Goal: Book appointment/travel/reservation

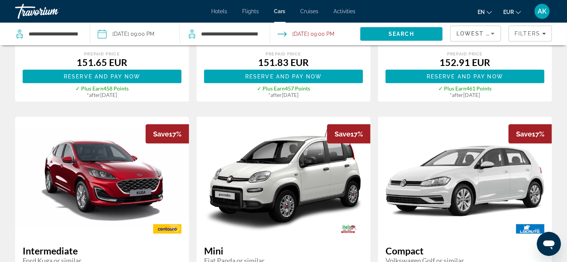
click at [215, 12] on span "Hotels" at bounding box center [219, 11] width 16 height 6
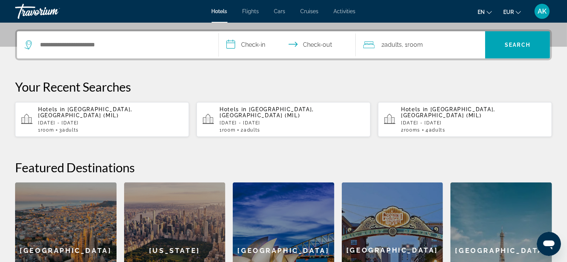
scroll to position [189, 0]
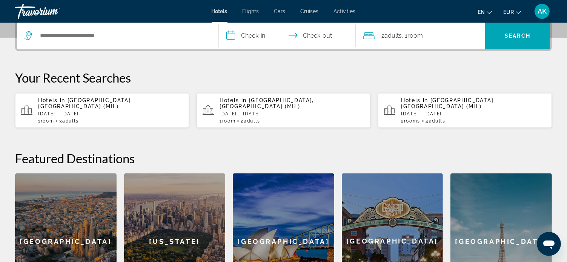
click at [105, 101] on span "[GEOGRAPHIC_DATA], [GEOGRAPHIC_DATA] (MIL)" at bounding box center [85, 103] width 94 height 12
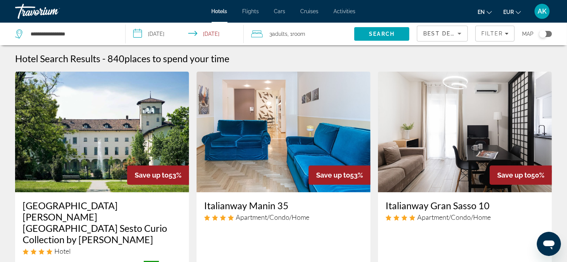
click at [105, 138] on img "Main content" at bounding box center [102, 132] width 174 height 121
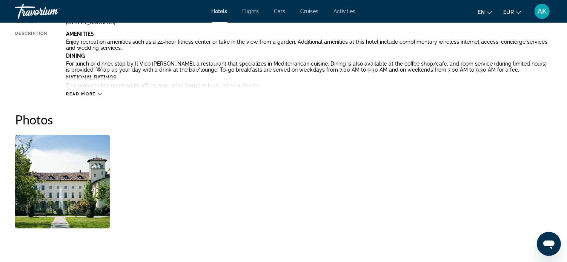
scroll to position [339, 0]
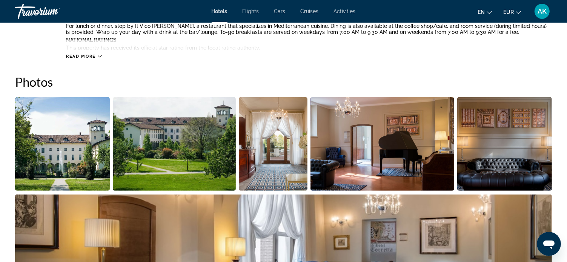
click at [90, 153] on img "Open full-screen image slider" at bounding box center [62, 143] width 95 height 93
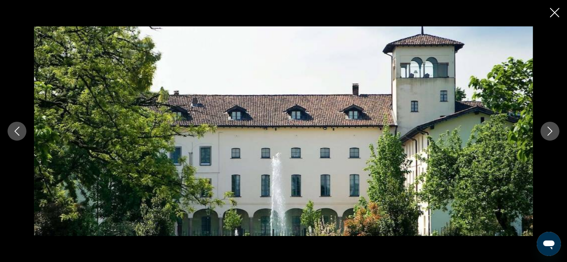
click at [549, 129] on icon "Next image" at bounding box center [549, 131] width 9 height 9
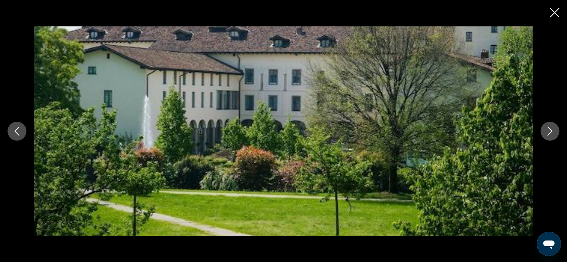
click at [549, 129] on icon "Next image" at bounding box center [549, 131] width 9 height 9
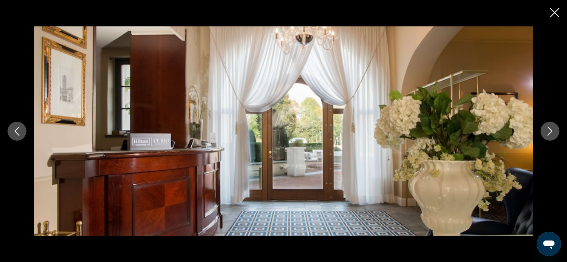
click at [548, 129] on icon "Next image" at bounding box center [549, 131] width 9 height 9
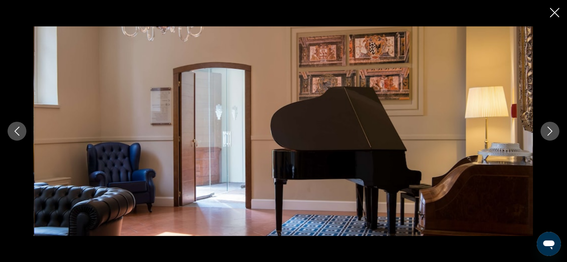
click at [551, 129] on icon "Next image" at bounding box center [549, 131] width 9 height 9
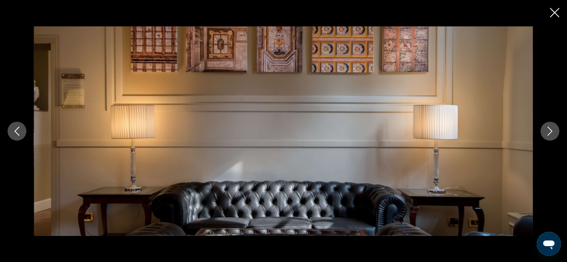
click at [551, 129] on icon "Next image" at bounding box center [549, 131] width 9 height 9
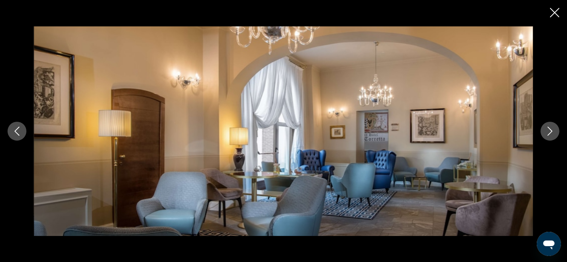
click at [551, 129] on icon "Next image" at bounding box center [549, 131] width 9 height 9
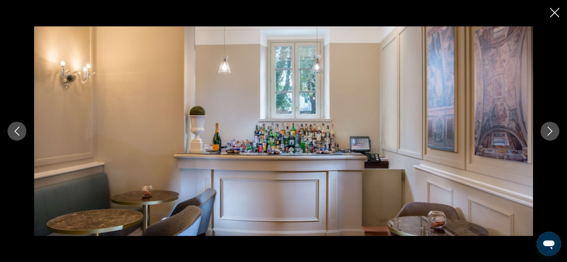
click at [549, 130] on icon "Next image" at bounding box center [549, 131] width 9 height 9
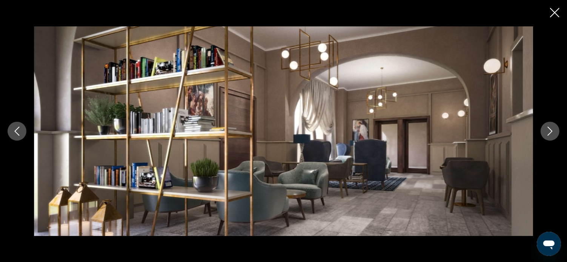
click at [547, 130] on icon "Next image" at bounding box center [549, 131] width 9 height 9
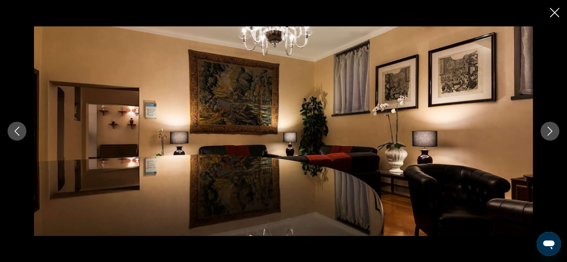
click at [547, 130] on icon "Next image" at bounding box center [549, 131] width 9 height 9
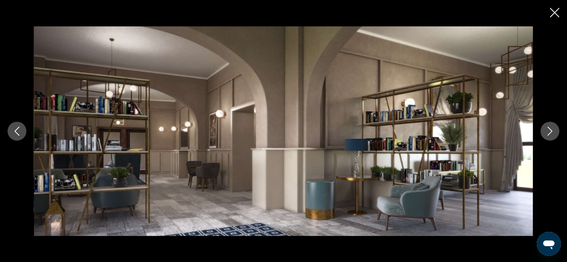
click at [547, 130] on icon "Next image" at bounding box center [549, 131] width 9 height 9
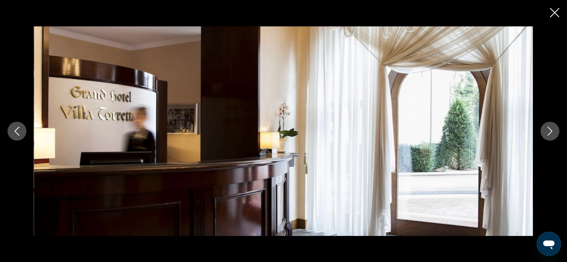
click at [547, 130] on icon "Next image" at bounding box center [549, 131] width 9 height 9
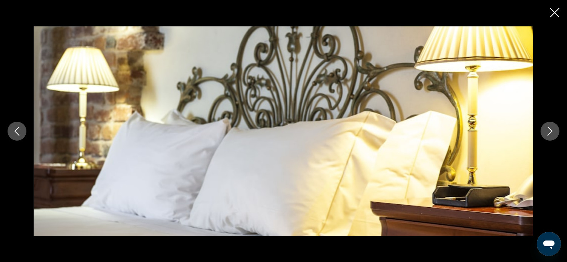
click at [547, 130] on icon "Next image" at bounding box center [549, 131] width 9 height 9
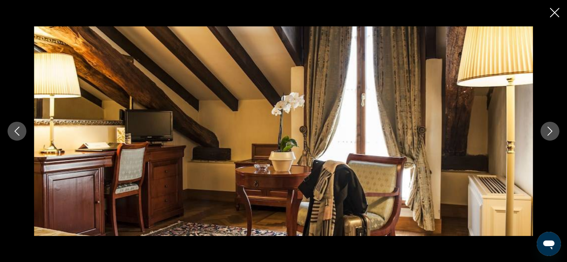
click at [547, 131] on icon "Next image" at bounding box center [549, 131] width 9 height 9
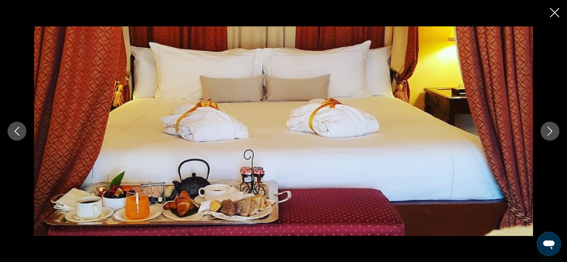
click at [547, 131] on icon "Next image" at bounding box center [549, 131] width 9 height 9
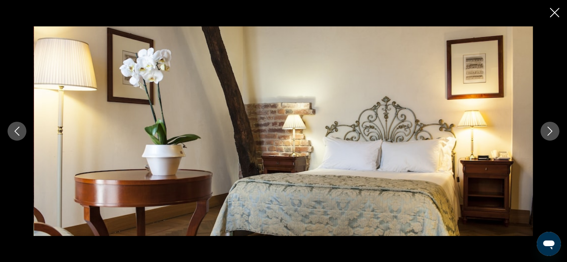
click at [547, 131] on icon "Next image" at bounding box center [549, 131] width 9 height 9
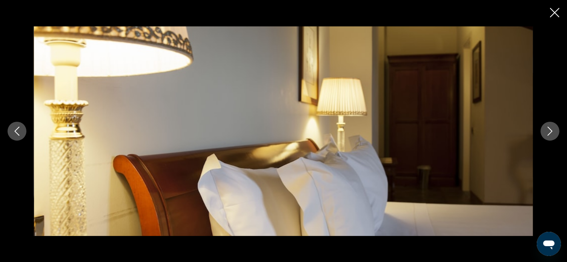
click at [547, 131] on icon "Next image" at bounding box center [549, 131] width 9 height 9
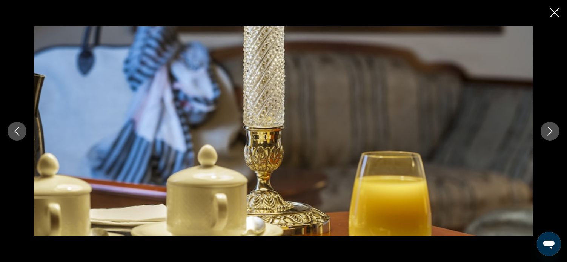
click at [547, 131] on icon "Next image" at bounding box center [549, 131] width 9 height 9
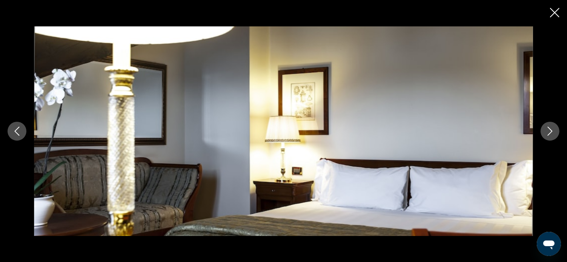
click at [547, 131] on icon "Next image" at bounding box center [549, 131] width 9 height 9
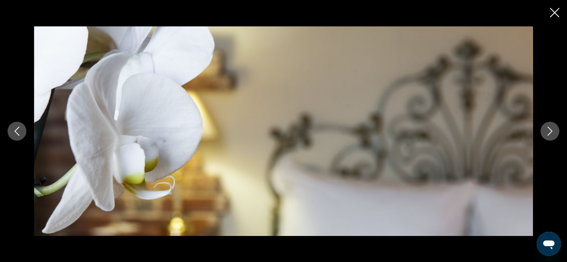
click at [547, 131] on icon "Next image" at bounding box center [549, 131] width 9 height 9
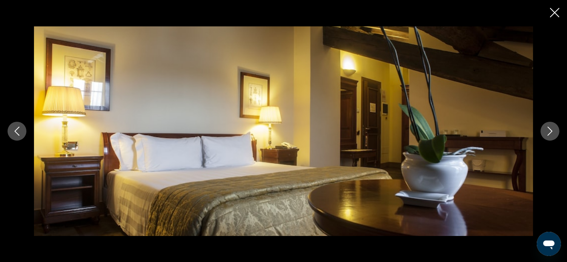
click at [547, 131] on icon "Next image" at bounding box center [549, 131] width 9 height 9
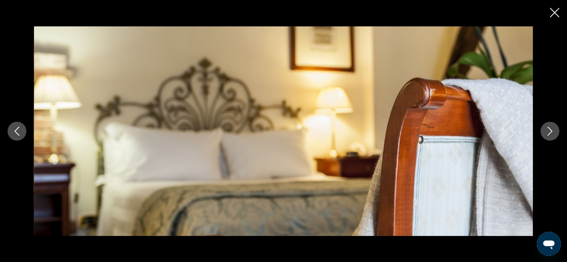
click at [547, 131] on icon "Next image" at bounding box center [549, 131] width 9 height 9
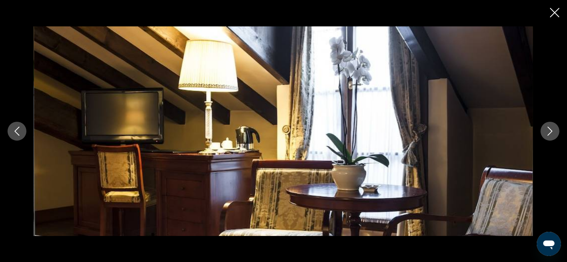
click at [552, 131] on icon "Next image" at bounding box center [549, 131] width 5 height 9
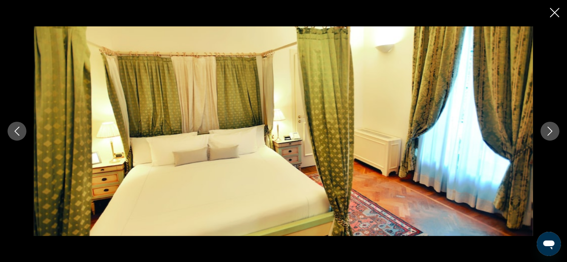
click at [552, 130] on icon "Next image" at bounding box center [549, 131] width 9 height 9
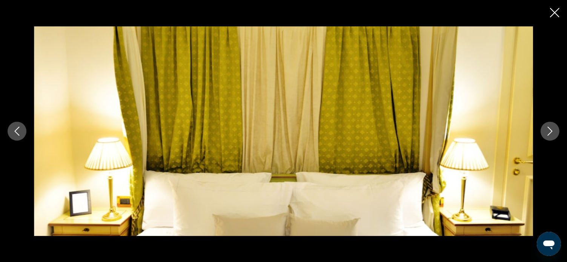
click at [549, 129] on icon "Next image" at bounding box center [549, 131] width 9 height 9
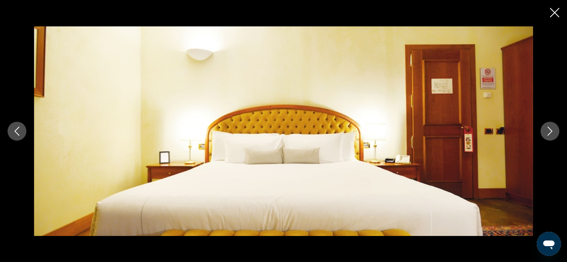
click at [549, 129] on icon "Next image" at bounding box center [549, 131] width 9 height 9
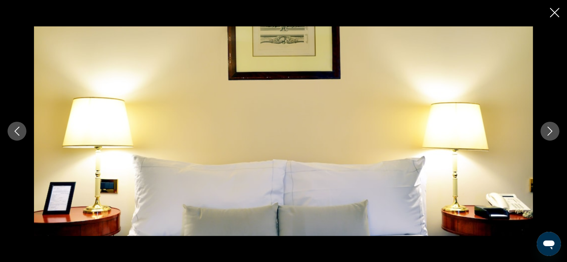
click at [549, 129] on icon "Next image" at bounding box center [549, 131] width 9 height 9
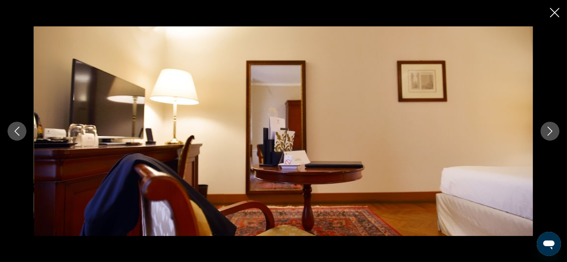
click at [549, 129] on icon "Next image" at bounding box center [549, 131] width 9 height 9
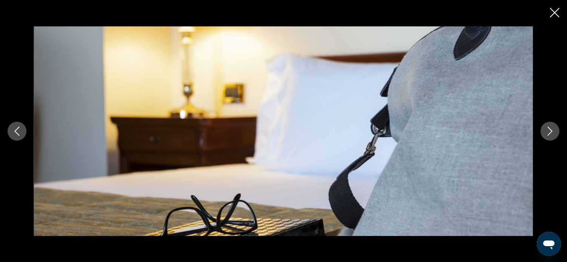
click at [549, 129] on icon "Next image" at bounding box center [549, 131] width 9 height 9
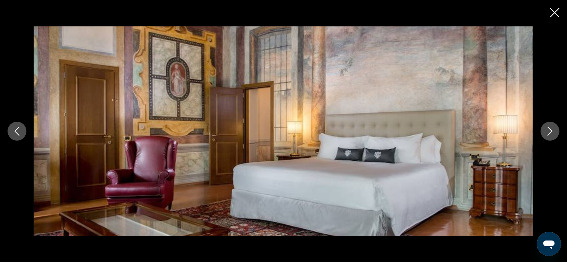
click at [548, 129] on icon "Next image" at bounding box center [549, 131] width 9 height 9
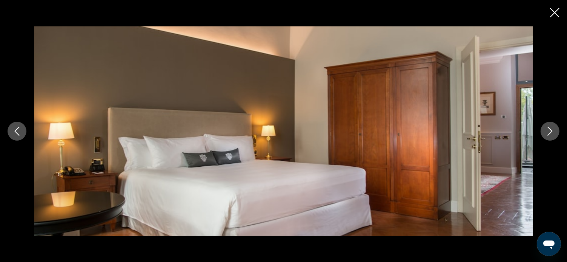
click at [548, 129] on icon "Next image" at bounding box center [549, 131] width 9 height 9
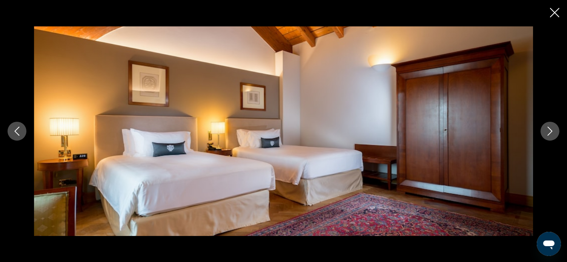
click at [549, 131] on icon "Next image" at bounding box center [549, 131] width 9 height 9
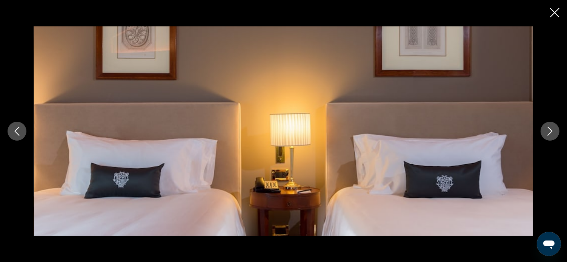
click at [549, 131] on icon "Next image" at bounding box center [549, 131] width 9 height 9
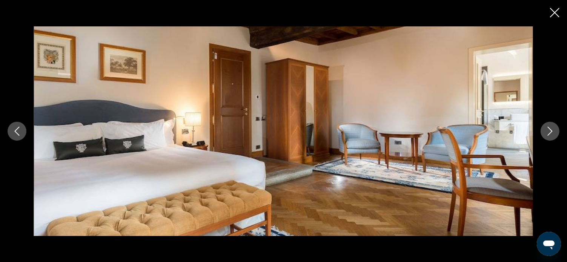
click at [549, 131] on icon "Next image" at bounding box center [549, 131] width 9 height 9
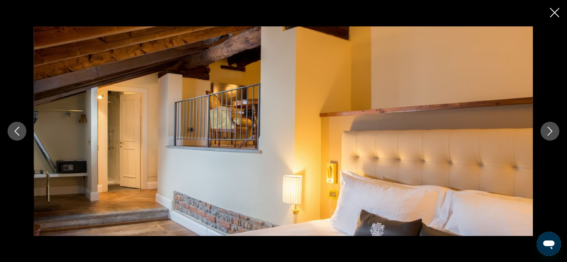
click at [549, 132] on icon "Next image" at bounding box center [549, 131] width 9 height 9
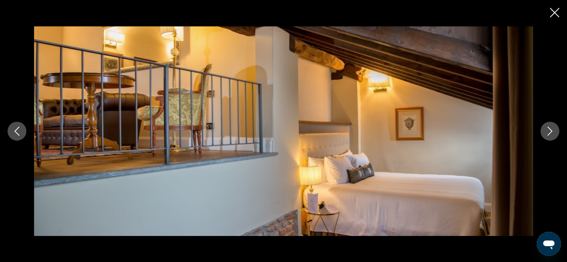
click at [549, 132] on icon "Next image" at bounding box center [549, 131] width 9 height 9
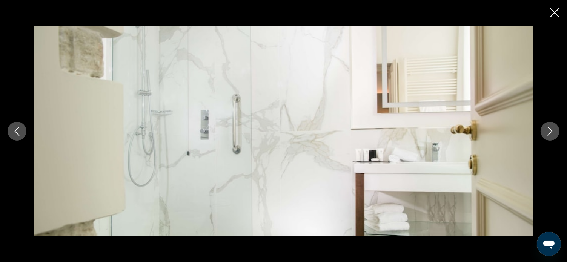
click at [549, 132] on icon "Next image" at bounding box center [549, 131] width 9 height 9
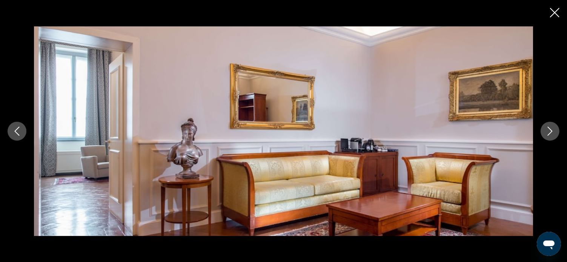
click at [549, 132] on icon "Next image" at bounding box center [549, 131] width 9 height 9
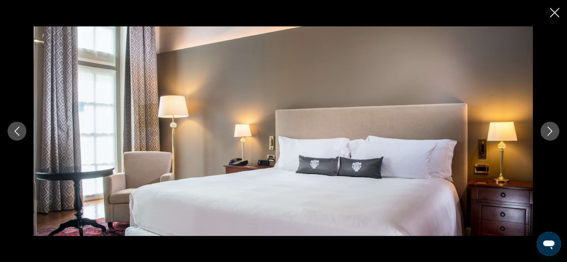
click at [549, 132] on icon "Next image" at bounding box center [549, 131] width 9 height 9
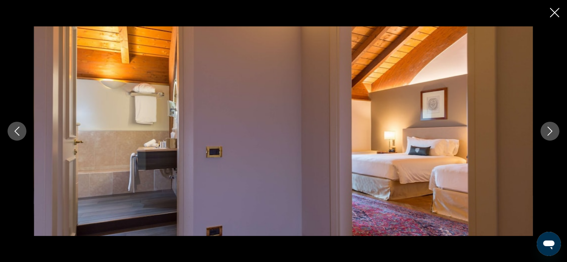
click at [550, 10] on icon "Close slideshow" at bounding box center [554, 12] width 9 height 9
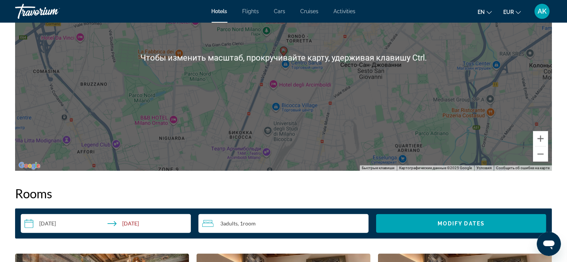
scroll to position [829, 0]
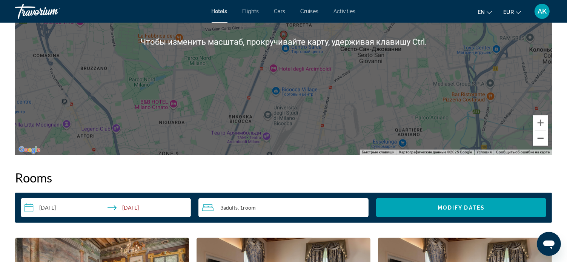
click at [541, 139] on button "Уменьшить" at bounding box center [540, 138] width 15 height 15
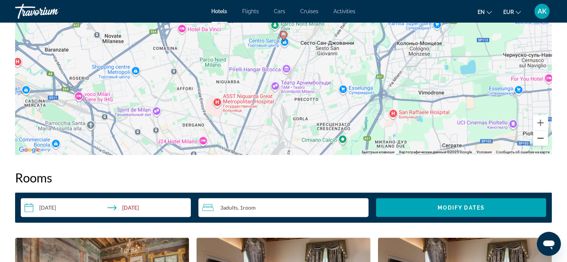
click at [541, 139] on button "Уменьшить" at bounding box center [540, 138] width 15 height 15
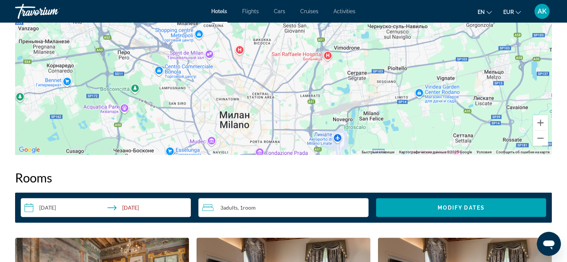
drag, startPoint x: 442, startPoint y: 63, endPoint x: 431, endPoint y: 44, distance: 21.6
click at [431, 44] on div "Чтобы активировать перетаскивание с помощью клавиатуры, нажмите Alt + Ввод. Пос…" at bounding box center [283, 42] width 536 height 226
click at [540, 140] on button "Уменьшить" at bounding box center [540, 138] width 15 height 15
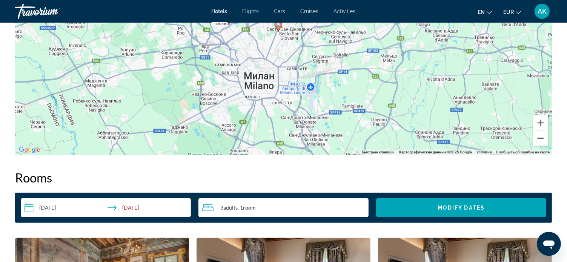
click at [540, 140] on button "Уменьшить" at bounding box center [540, 138] width 15 height 15
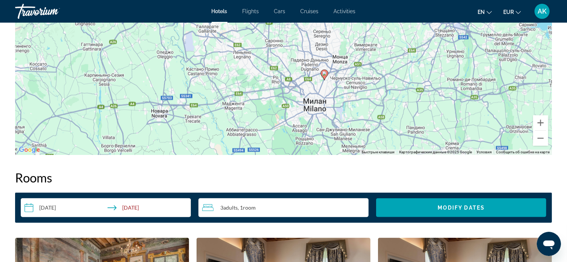
drag, startPoint x: 346, startPoint y: 66, endPoint x: 391, endPoint y: 110, distance: 62.4
click at [391, 110] on div "Чтобы активировать перетаскивание с помощью клавиатуры, нажмите Alt + Ввод. Пос…" at bounding box center [283, 42] width 536 height 226
click at [539, 136] on button "Уменьшить" at bounding box center [540, 138] width 15 height 15
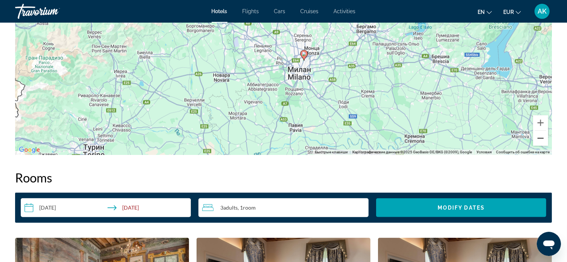
click at [539, 136] on button "Уменьшить" at bounding box center [540, 138] width 15 height 15
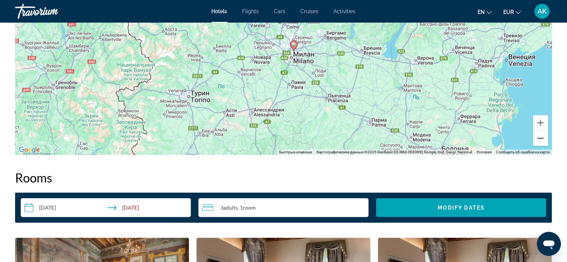
click at [539, 136] on button "Уменьшить" at bounding box center [540, 138] width 15 height 15
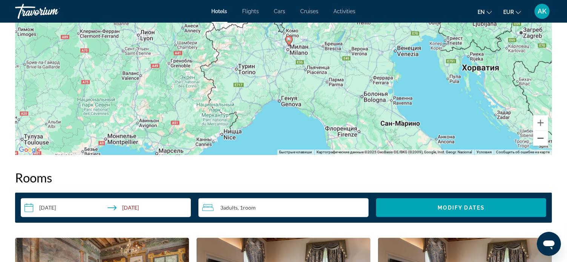
click at [539, 136] on button "Уменьшить" at bounding box center [540, 138] width 15 height 15
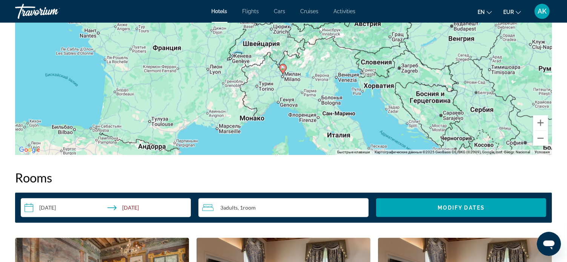
drag, startPoint x: 371, startPoint y: 133, endPoint x: 367, endPoint y: 164, distance: 30.4
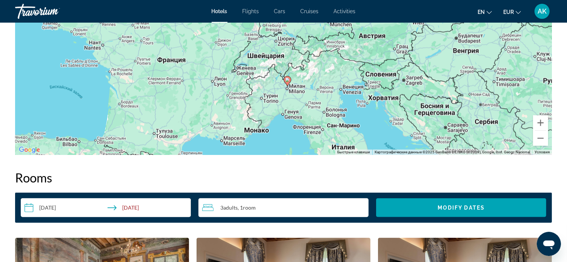
drag, startPoint x: 315, startPoint y: 98, endPoint x: 319, endPoint y: 111, distance: 13.5
click at [319, 111] on div "Чтобы активировать перетаскивание с помощью клавиатуры, нажмите Alt + Ввод. Пос…" at bounding box center [283, 42] width 536 height 226
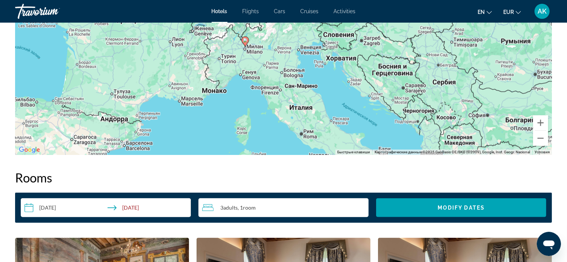
drag, startPoint x: 338, startPoint y: 139, endPoint x: 294, endPoint y: 99, distance: 59.2
click at [294, 99] on div "Чтобы активировать перетаскивание с помощью клавиатуры, нажмите Alt + Ввод. Пос…" at bounding box center [283, 42] width 536 height 226
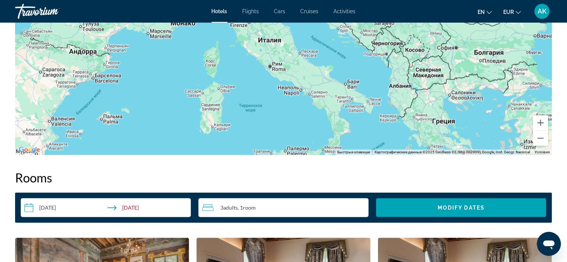
drag, startPoint x: 311, startPoint y: 127, endPoint x: 279, endPoint y: 59, distance: 75.6
click at [279, 59] on div "Чтобы активировать перетаскивание с помощью клавиатуры, нажмите Alt + Ввод. Пос…" at bounding box center [283, 42] width 536 height 226
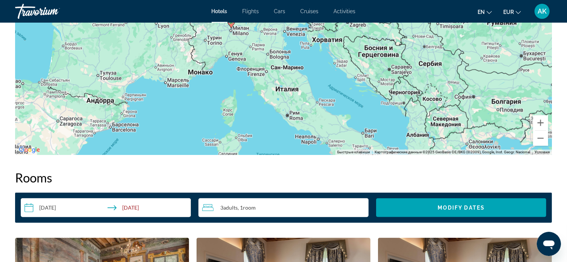
drag, startPoint x: 308, startPoint y: 70, endPoint x: 326, endPoint y: 121, distance: 54.6
click at [326, 121] on div "Чтобы активировать перетаскивание с помощью клавиатуры, нажмите Alt + Ввод. Пос…" at bounding box center [283, 42] width 536 height 226
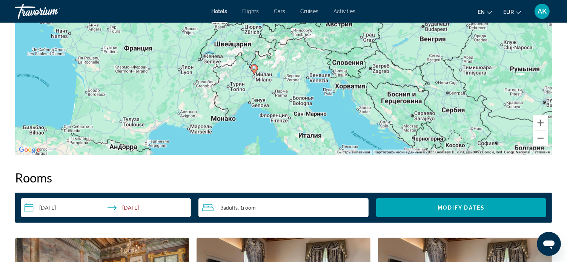
drag, startPoint x: 284, startPoint y: 86, endPoint x: 305, endPoint y: 131, distance: 49.9
click at [305, 131] on div "Чтобы активировать перетаскивание с помощью клавиатуры, нажмите Alt + Ввод. Пос…" at bounding box center [283, 42] width 536 height 226
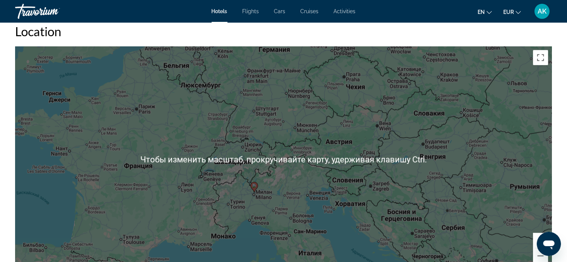
scroll to position [716, 0]
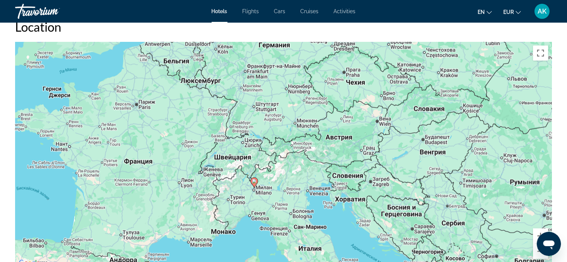
click at [262, 196] on div "Чтобы активировать перетаскивание с помощью клавиатуры, нажмите Alt + Ввод. Пос…" at bounding box center [283, 155] width 536 height 226
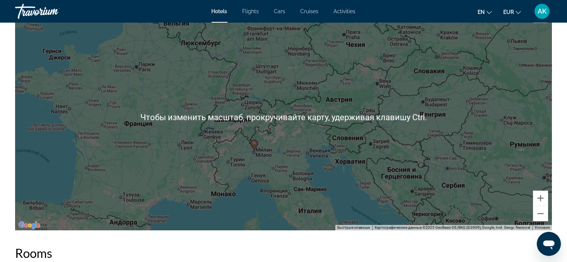
scroll to position [792, 0]
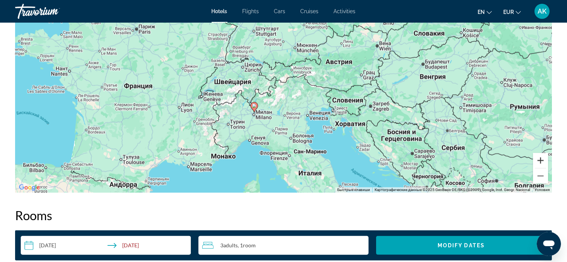
click at [541, 159] on button "Увеличить" at bounding box center [540, 160] width 15 height 15
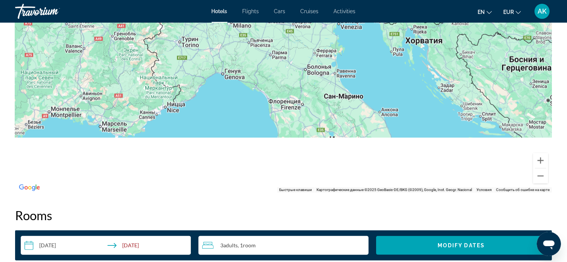
drag, startPoint x: 251, startPoint y: 149, endPoint x: 256, endPoint y: 43, distance: 106.8
click at [256, 42] on div "Чтобы активировать перетаскивание с помощью клавиатуры, нажмите Alt + Ввод. Пос…" at bounding box center [283, 79] width 536 height 226
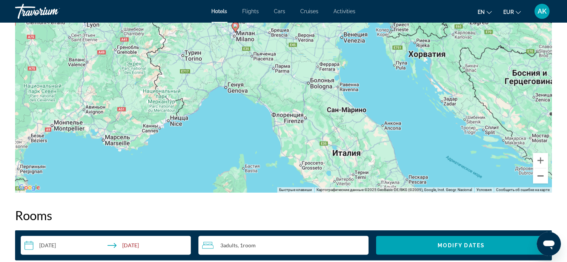
click at [541, 175] on button "Уменьшить" at bounding box center [540, 176] width 15 height 15
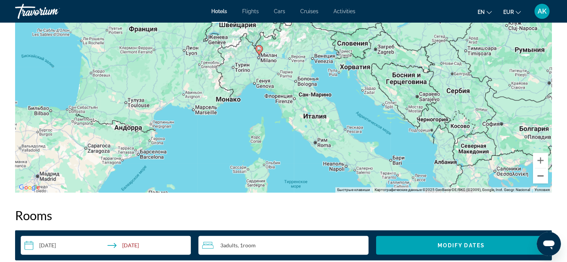
click at [541, 175] on button "Уменьшить" at bounding box center [540, 176] width 15 height 15
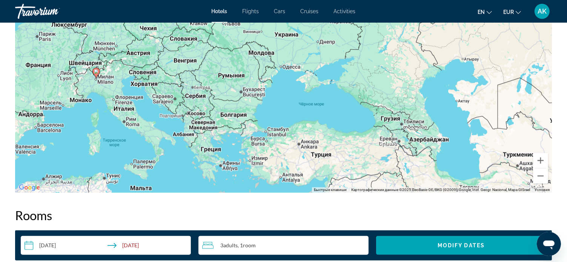
drag, startPoint x: 420, startPoint y: 82, endPoint x: 244, endPoint y: 92, distance: 176.4
click at [244, 92] on div "Чтобы активировать перетаскивание с помощью клавиатуры, нажмите Alt + Ввод. Пос…" at bounding box center [283, 79] width 536 height 226
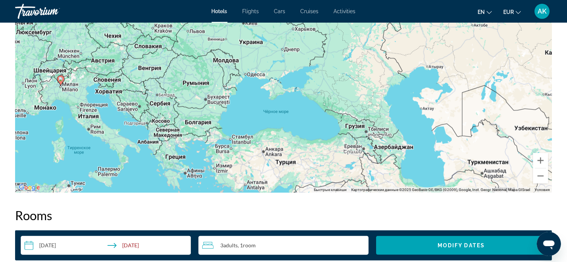
drag, startPoint x: 214, startPoint y: 132, endPoint x: 179, endPoint y: 138, distance: 35.9
click at [179, 138] on div "Чтобы активировать перетаскивание с помощью клавиатуры, нажмите Alt + Ввод. Пос…" at bounding box center [283, 79] width 536 height 226
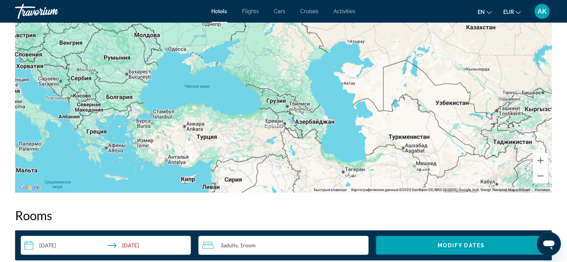
drag, startPoint x: 398, startPoint y: 141, endPoint x: 318, endPoint y: 116, distance: 83.8
click at [318, 116] on div "Чтобы активировать перетаскивание с помощью клавиатуры, нажмите Alt + Ввод. Пос…" at bounding box center [283, 79] width 536 height 226
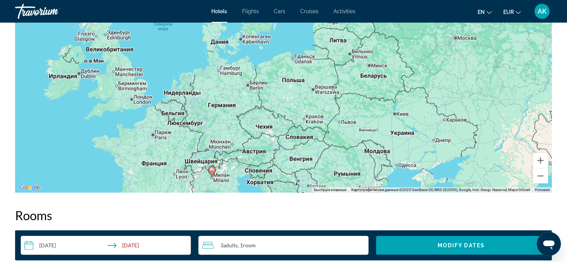
drag, startPoint x: 103, startPoint y: 106, endPoint x: 333, endPoint y: 208, distance: 252.1
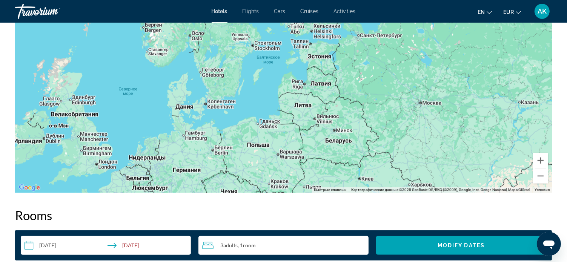
drag, startPoint x: 351, startPoint y: 67, endPoint x: 318, endPoint y: 145, distance: 84.9
click at [318, 145] on div "Чтобы активировать перетаскивание с помощью клавиатуры, нажмите Alt + Ввод. Пос…" at bounding box center [283, 79] width 536 height 226
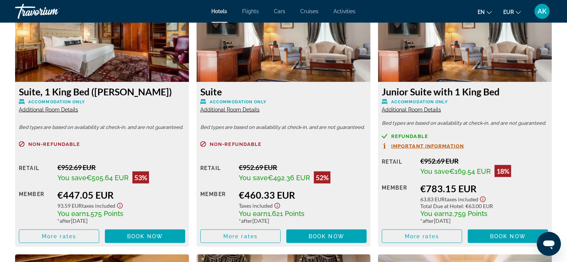
scroll to position [1056, 0]
